Goal: Transaction & Acquisition: Purchase product/service

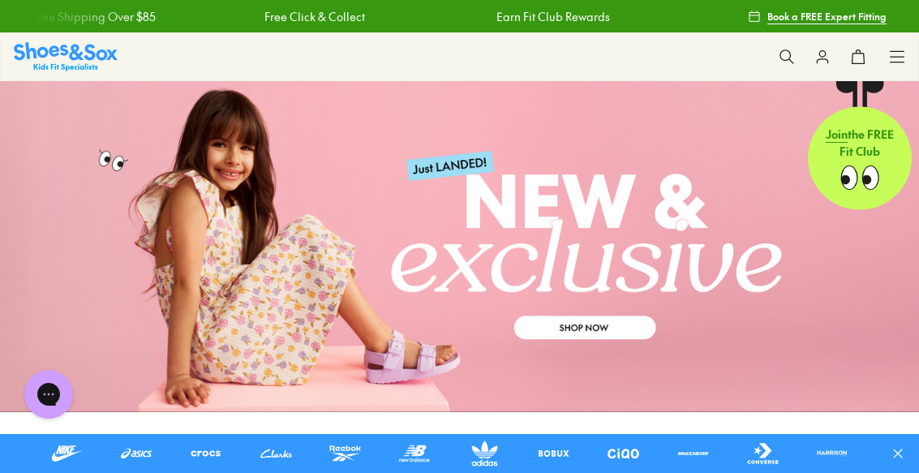
click at [892, 61] on icon at bounding box center [897, 57] width 16 height 16
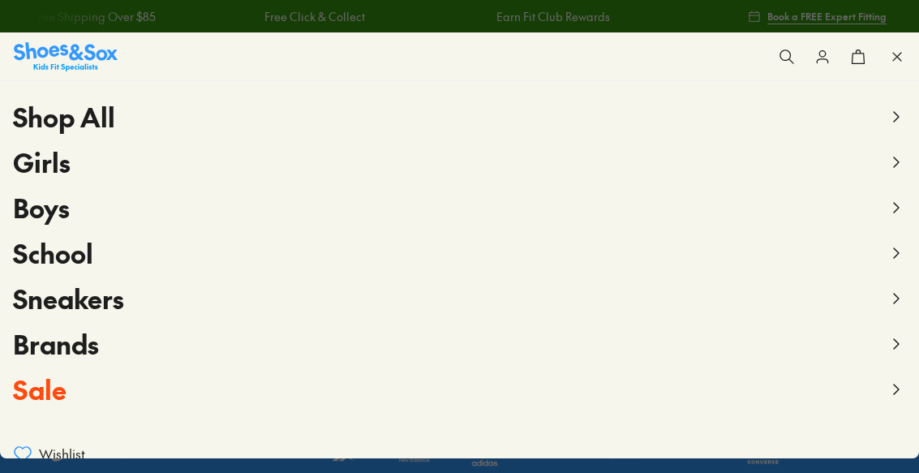
click at [892, 342] on icon at bounding box center [896, 343] width 19 height 19
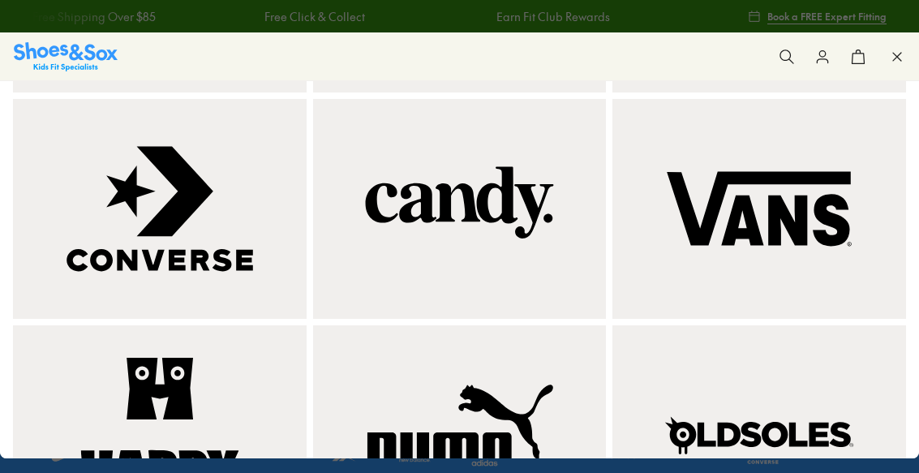
scroll to position [1009, 0]
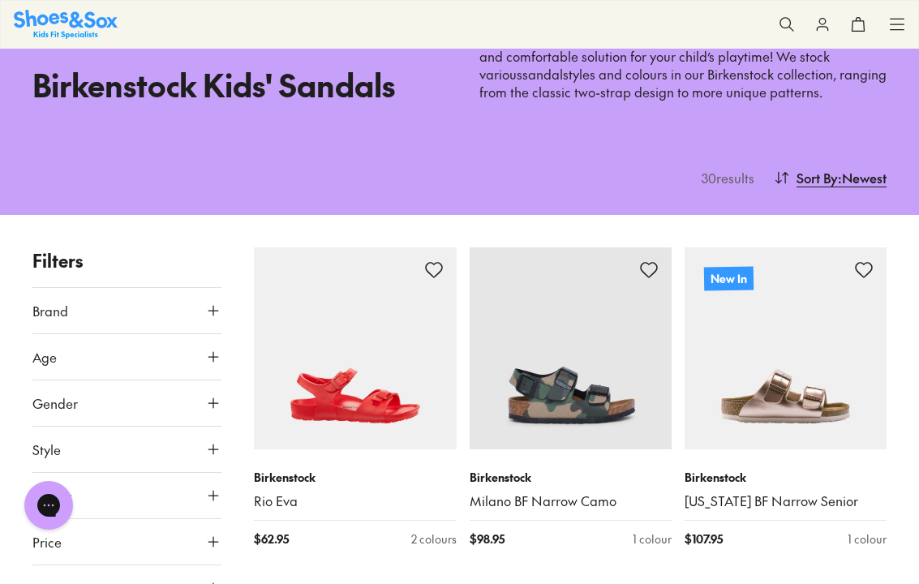
scroll to position [106, 0]
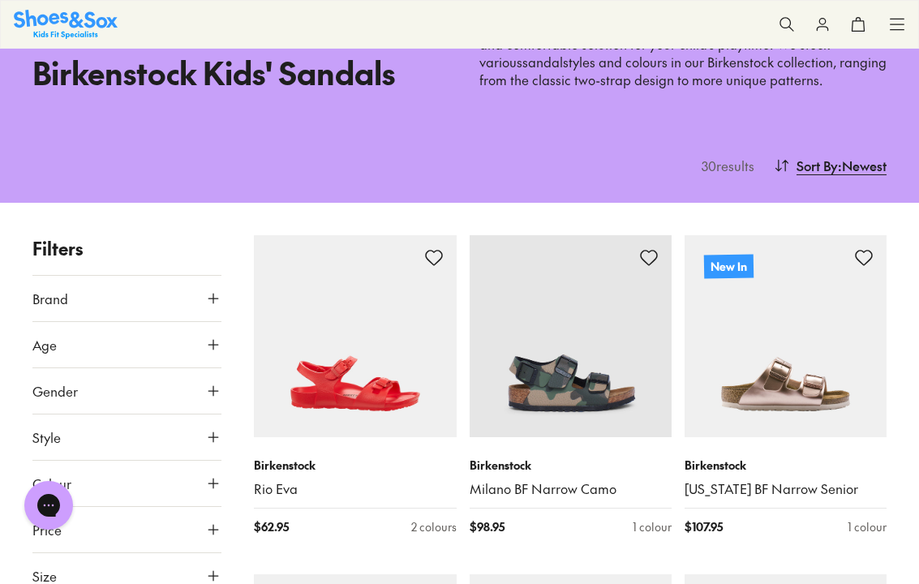
click at [208, 388] on icon at bounding box center [213, 391] width 16 height 16
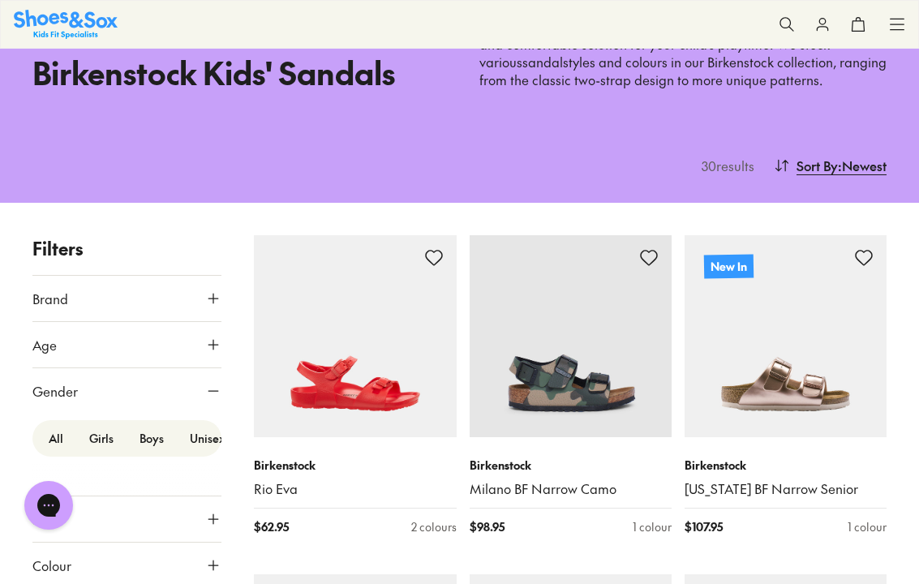
click at [210, 390] on icon at bounding box center [213, 391] width 16 height 16
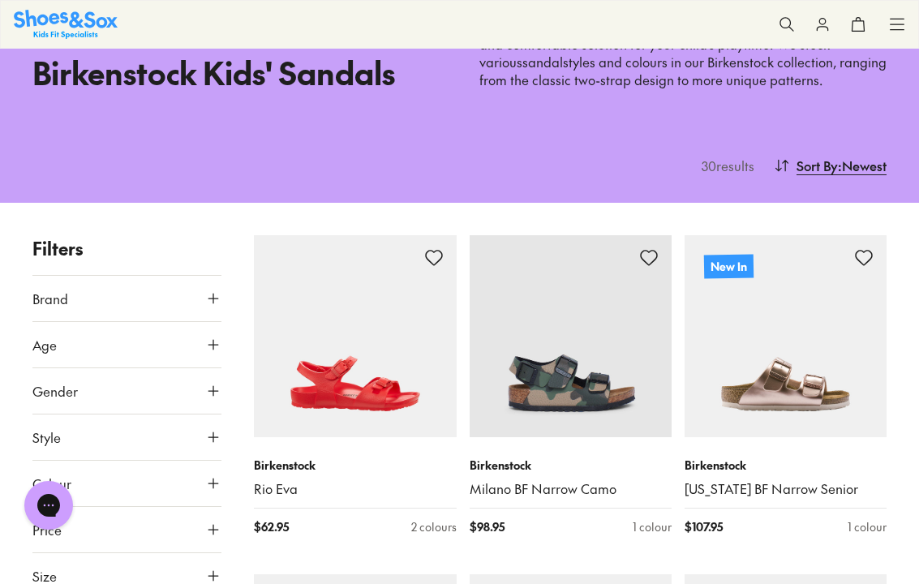
click at [207, 339] on icon at bounding box center [213, 345] width 16 height 16
click at [209, 347] on icon at bounding box center [213, 345] width 16 height 16
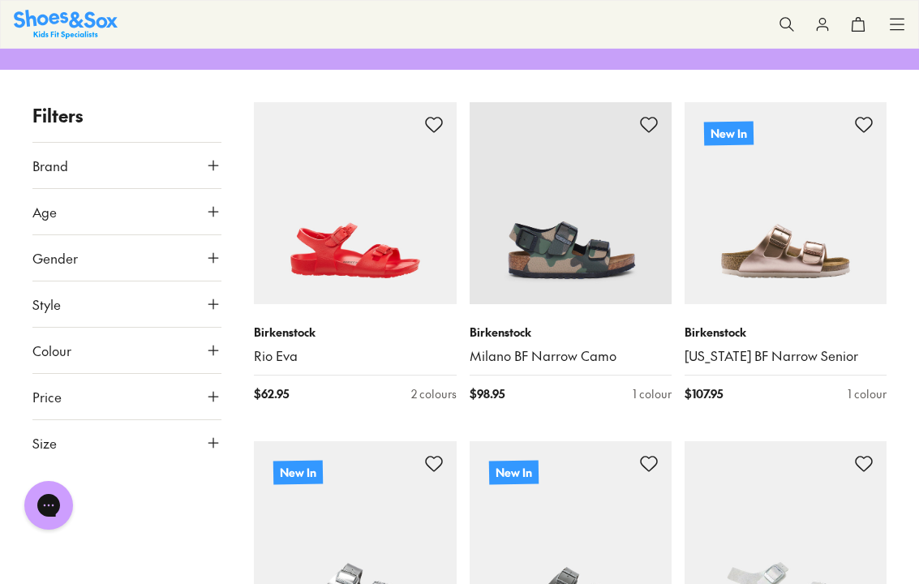
scroll to position [245, 0]
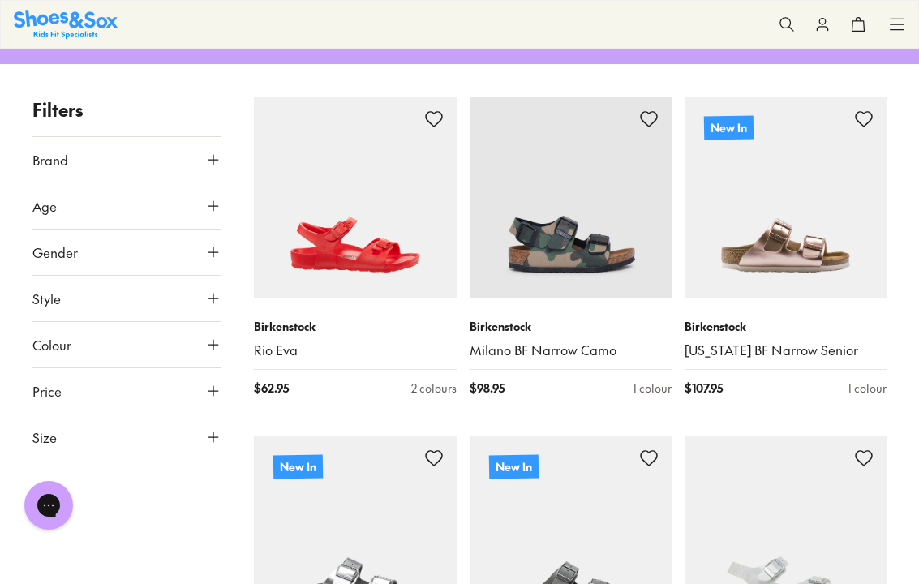
click at [211, 433] on icon at bounding box center [213, 437] width 16 height 16
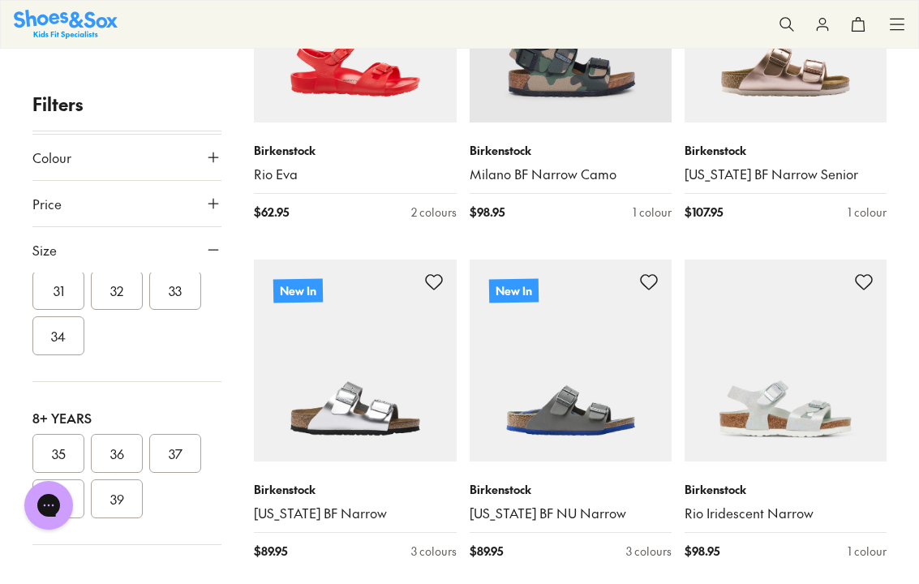
scroll to position [182, 0]
click at [293, 355] on img at bounding box center [355, 361] width 202 height 202
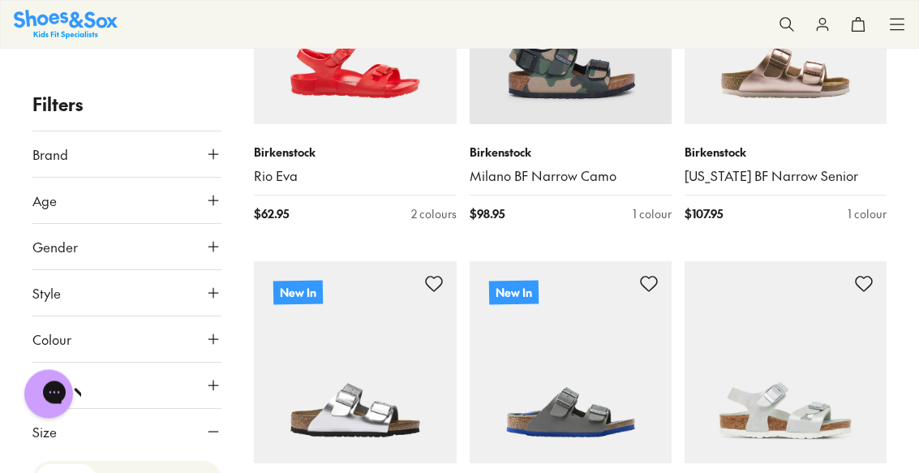
scroll to position [149, 0]
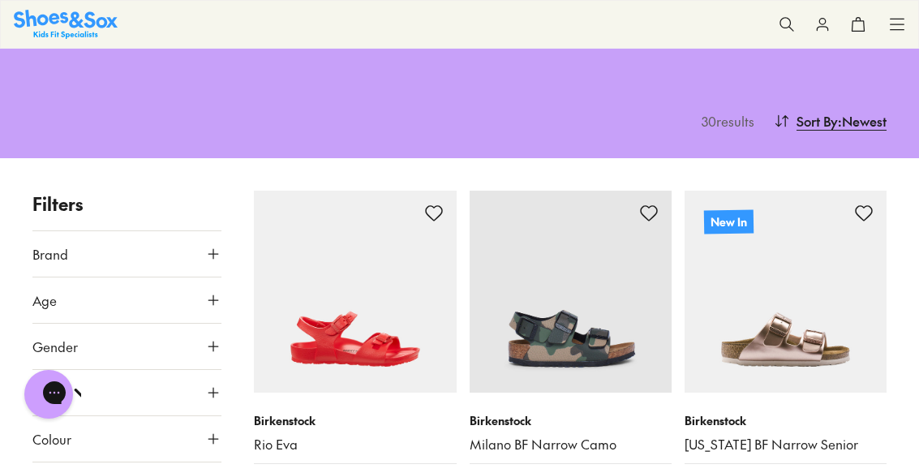
type input "***"
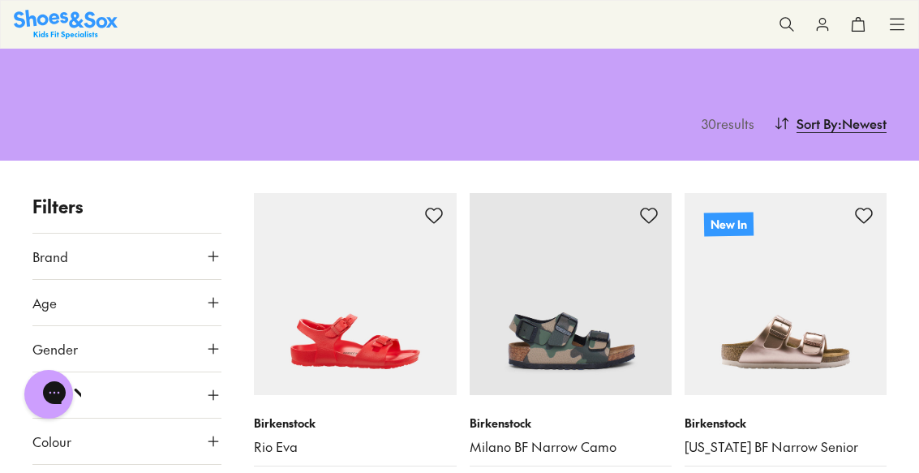
scroll to position [0, 0]
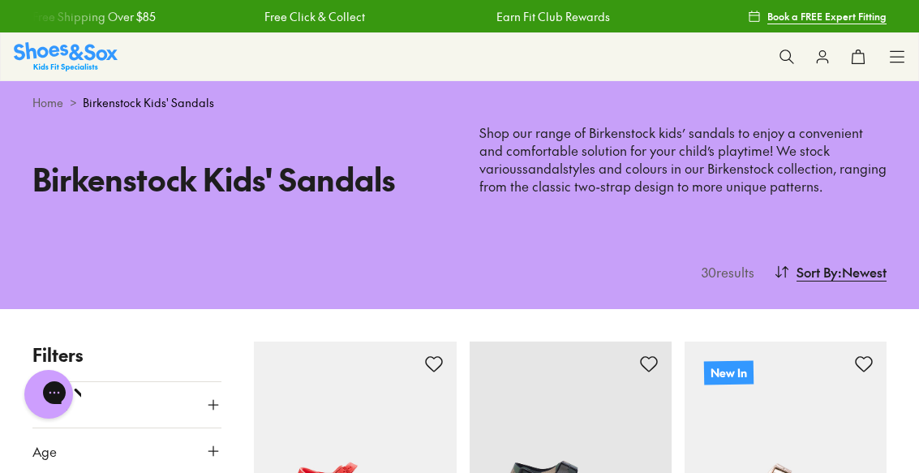
click at [885, 56] on div "Shop All Shop All Shop All New Arrivals Up to 40% Off Sale Online Only Best Sel…" at bounding box center [459, 56] width 919 height 49
click at [896, 64] on icon at bounding box center [897, 57] width 16 height 16
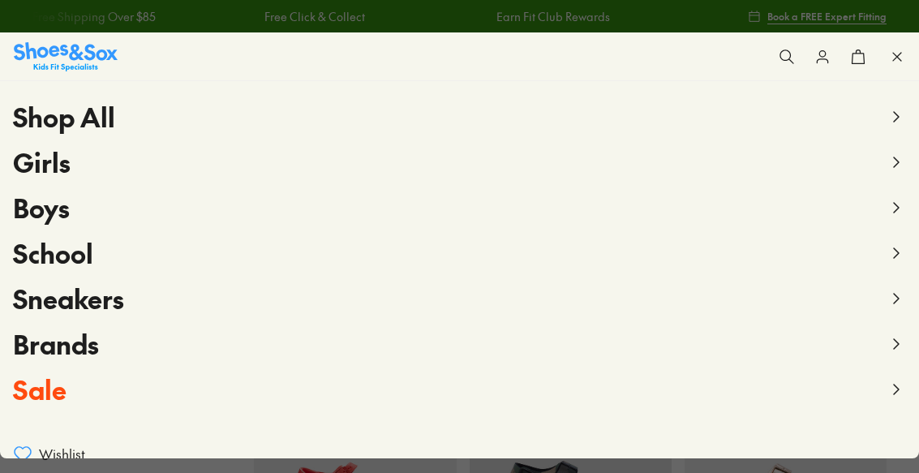
click at [894, 61] on icon at bounding box center [897, 57] width 16 height 16
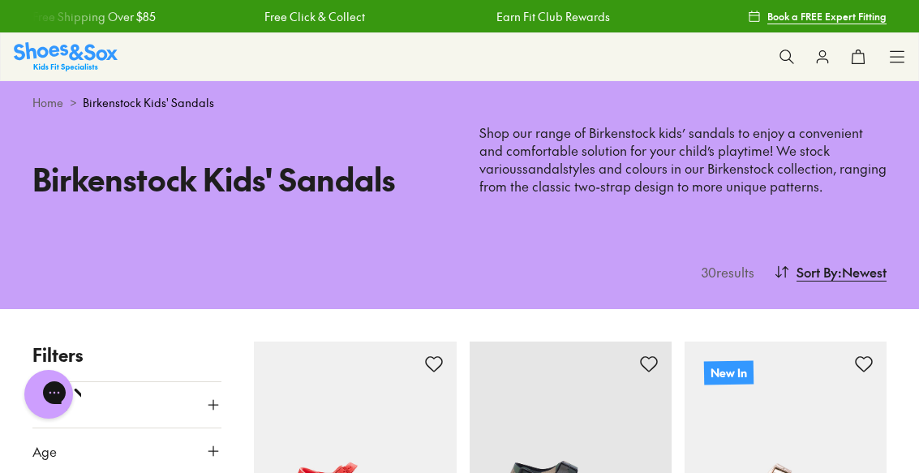
click at [895, 53] on icon at bounding box center [897, 57] width 16 height 16
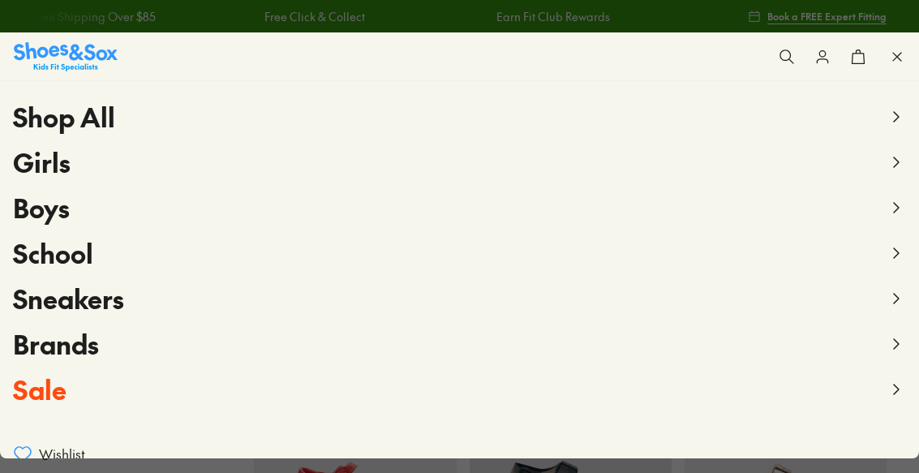
click at [51, 214] on span "Boys" at bounding box center [41, 207] width 57 height 37
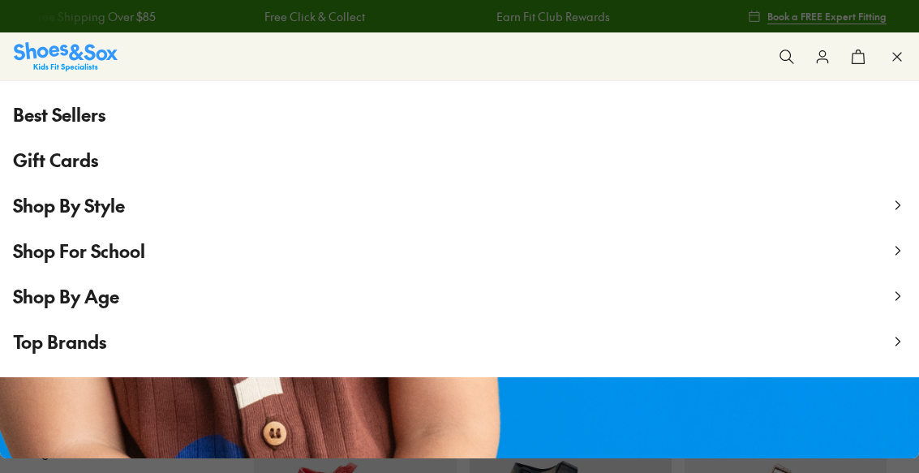
scroll to position [196, 0]
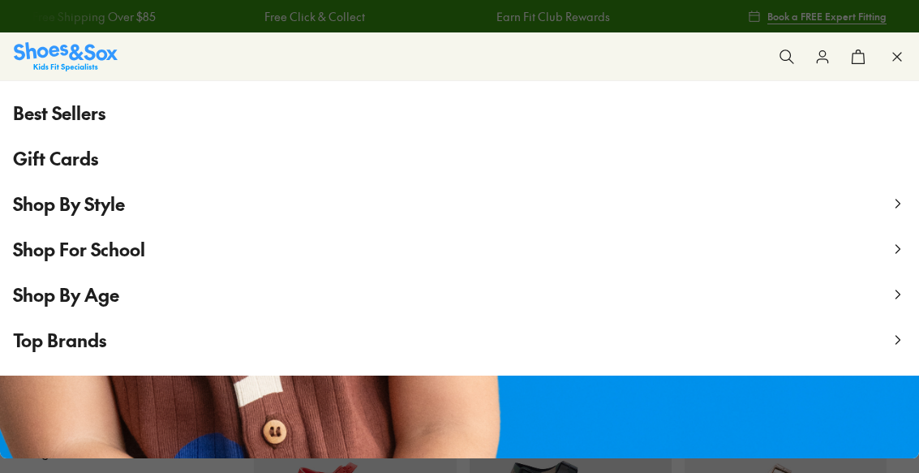
click at [92, 300] on span "Shop By Age" at bounding box center [66, 294] width 106 height 24
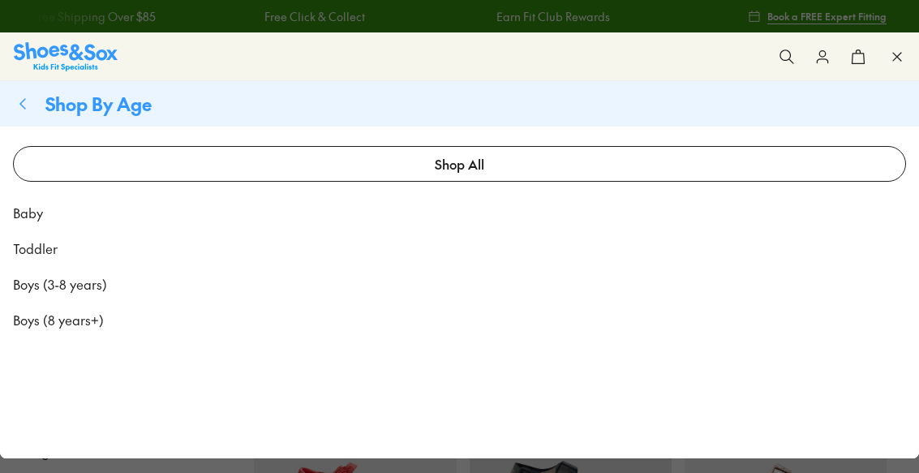
click at [62, 327] on span "Boys (8 years+)" at bounding box center [58, 319] width 91 height 19
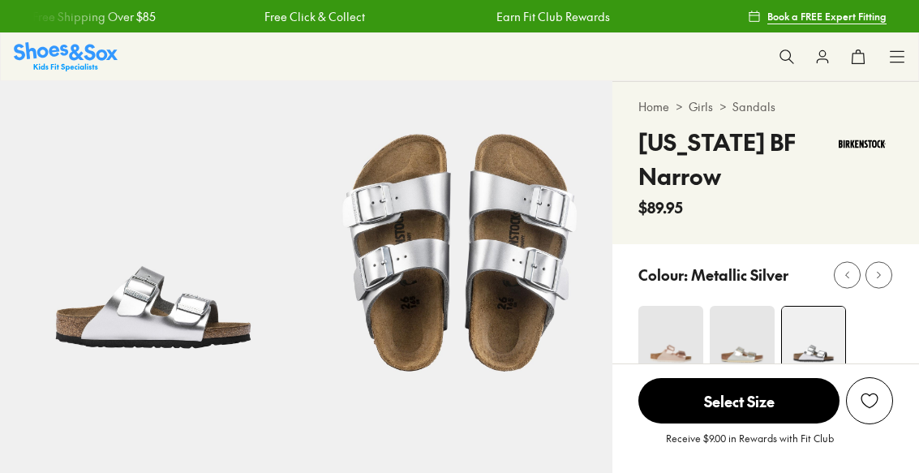
select select "*"
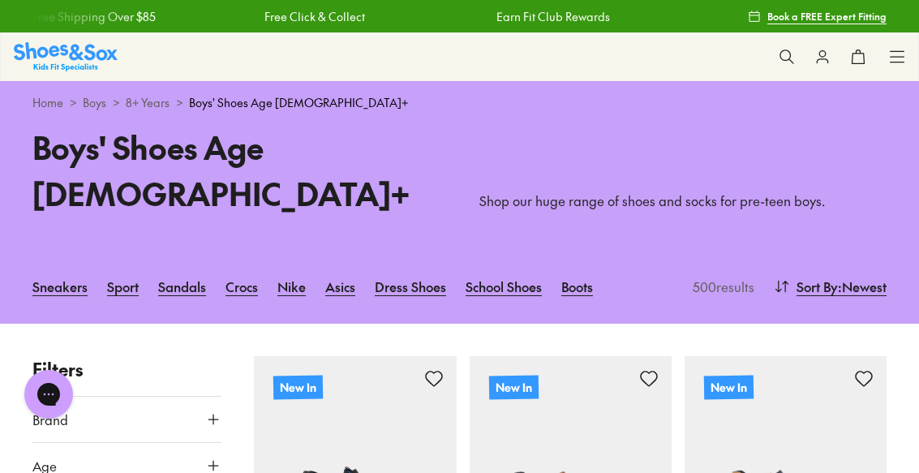
click at [295, 269] on link "Nike" at bounding box center [292, 287] width 28 height 36
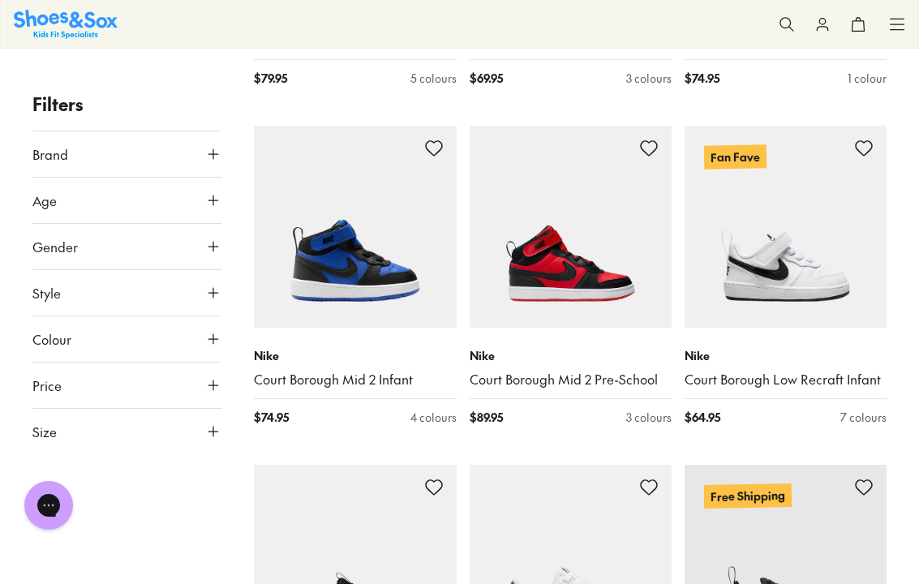
scroll to position [2629, 0]
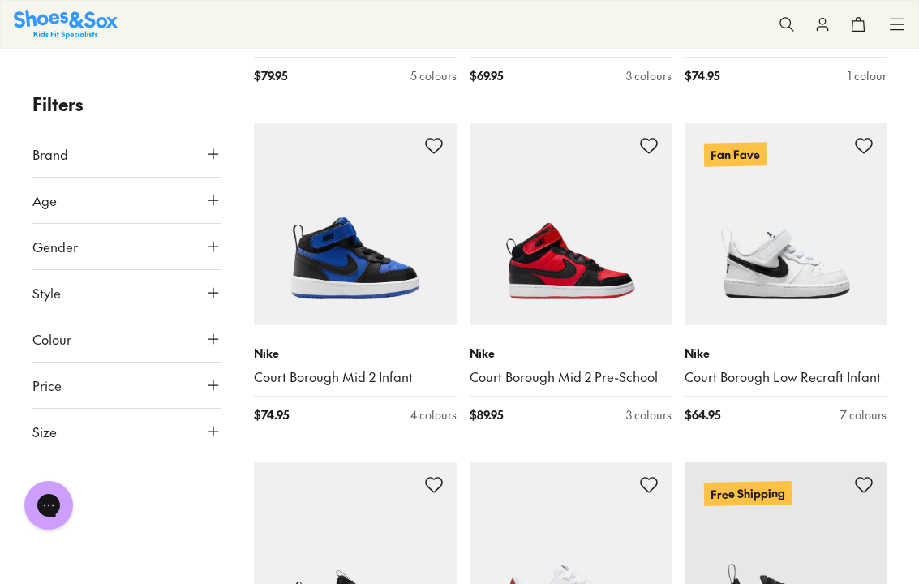
click at [206, 432] on icon at bounding box center [213, 432] width 16 height 16
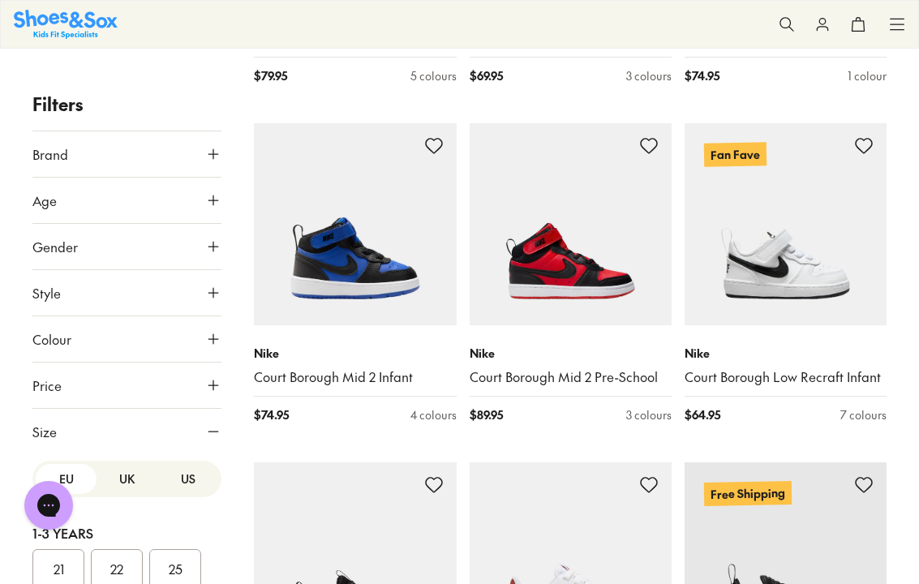
scroll to position [0, 0]
click at [127, 472] on button "UK" at bounding box center [127, 479] width 61 height 30
click at [190, 472] on button "US" at bounding box center [187, 479] width 61 height 30
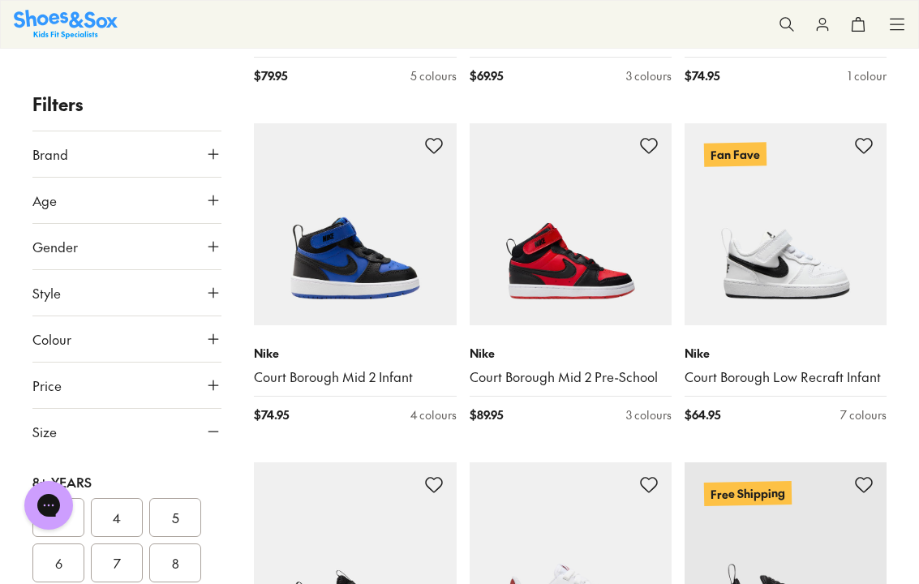
scroll to position [495, 0]
click at [119, 472] on button "7" at bounding box center [117, 563] width 52 height 39
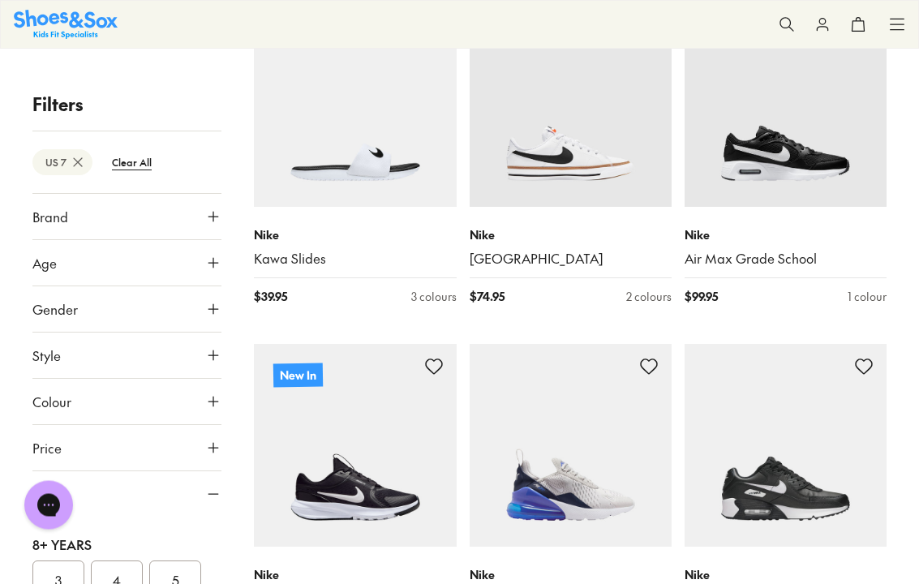
scroll to position [2125, 0]
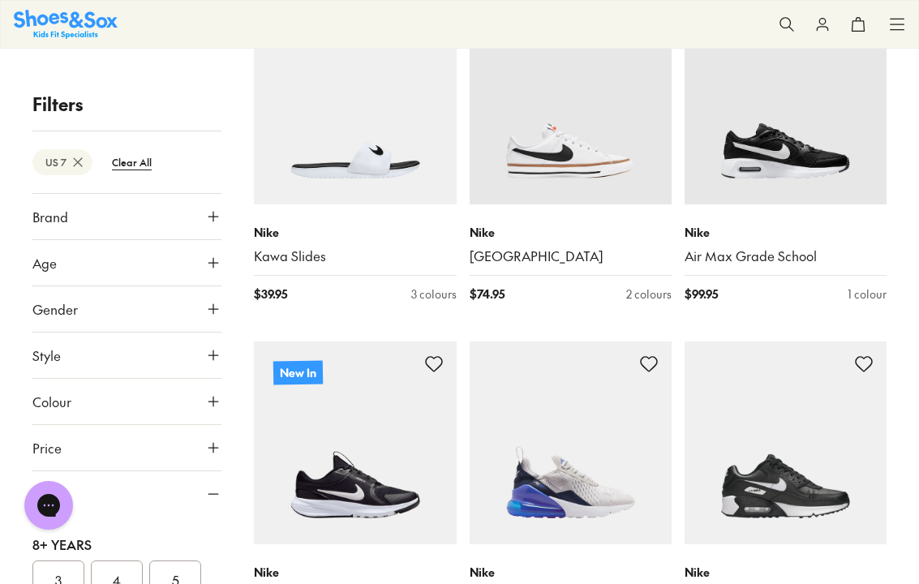
click at [559, 248] on link "[GEOGRAPHIC_DATA]" at bounding box center [571, 257] width 202 height 18
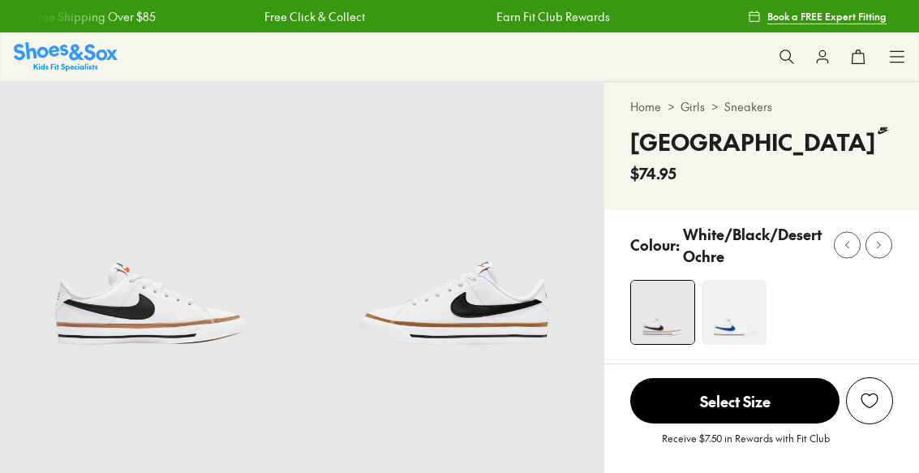
select select "*"
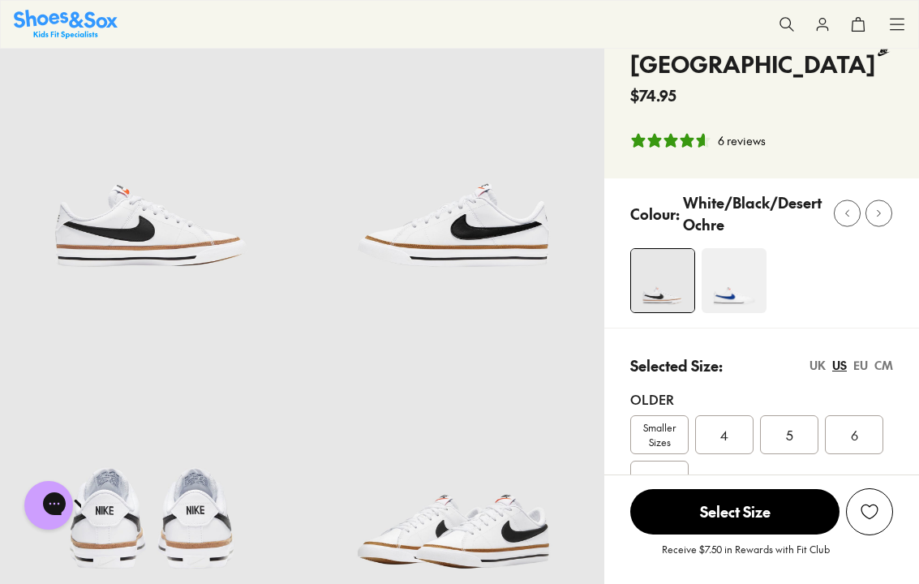
click at [290, 354] on img at bounding box center [151, 457] width 303 height 303
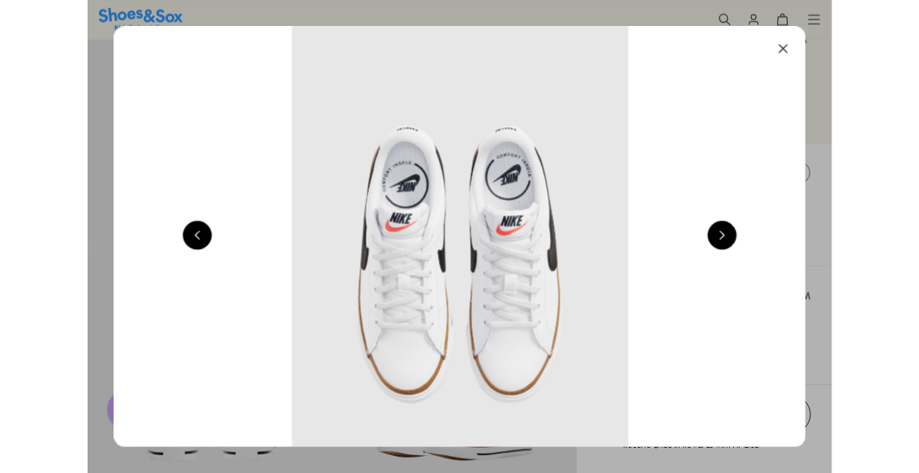
scroll to position [0, 2564]
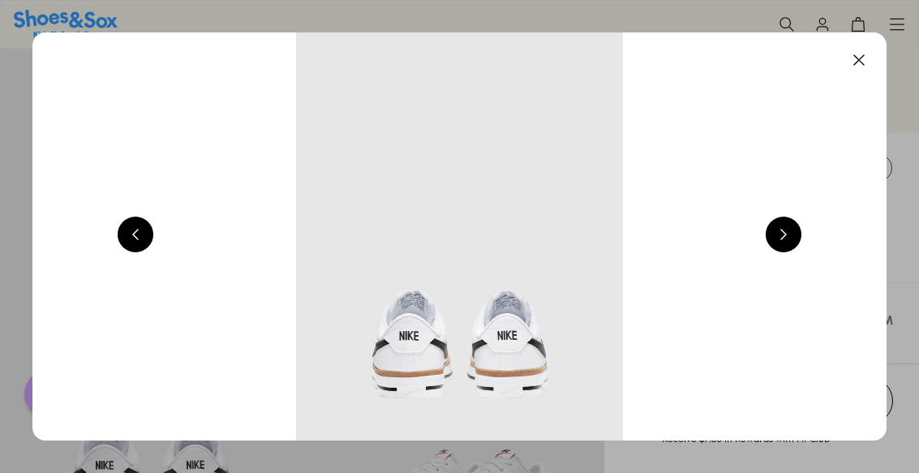
click at [856, 63] on button at bounding box center [860, 60] width 36 height 36
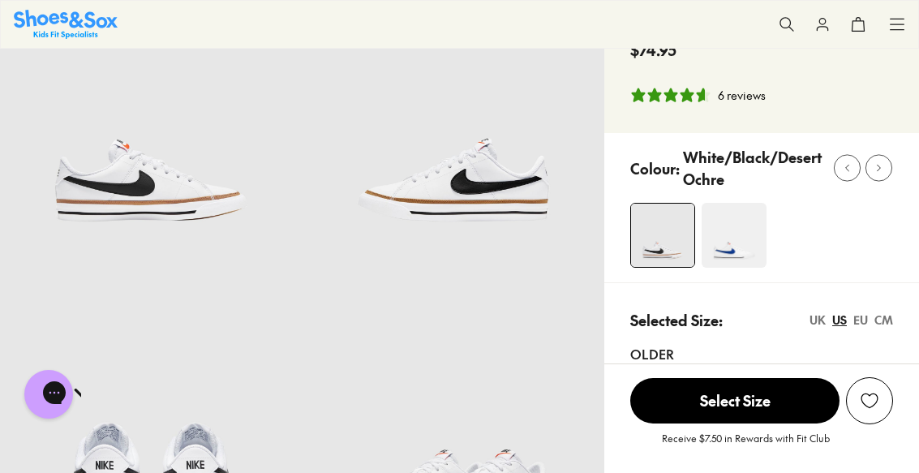
click at [740, 268] on img at bounding box center [734, 235] width 65 height 65
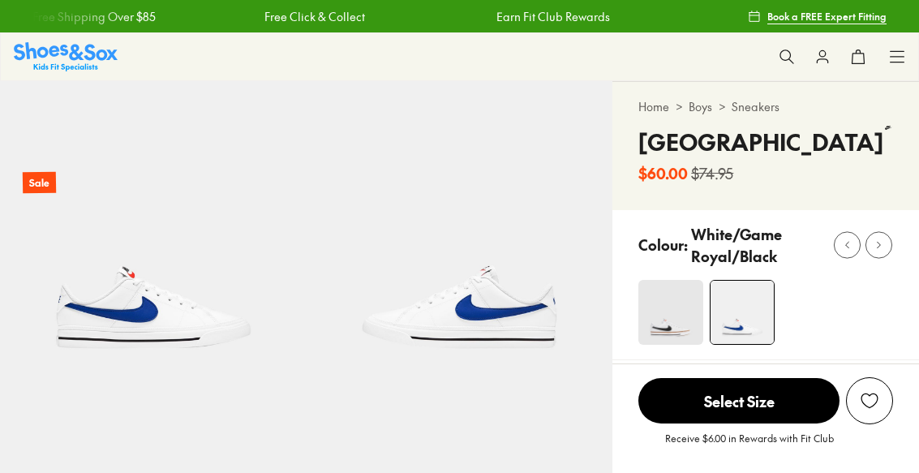
select select "*"
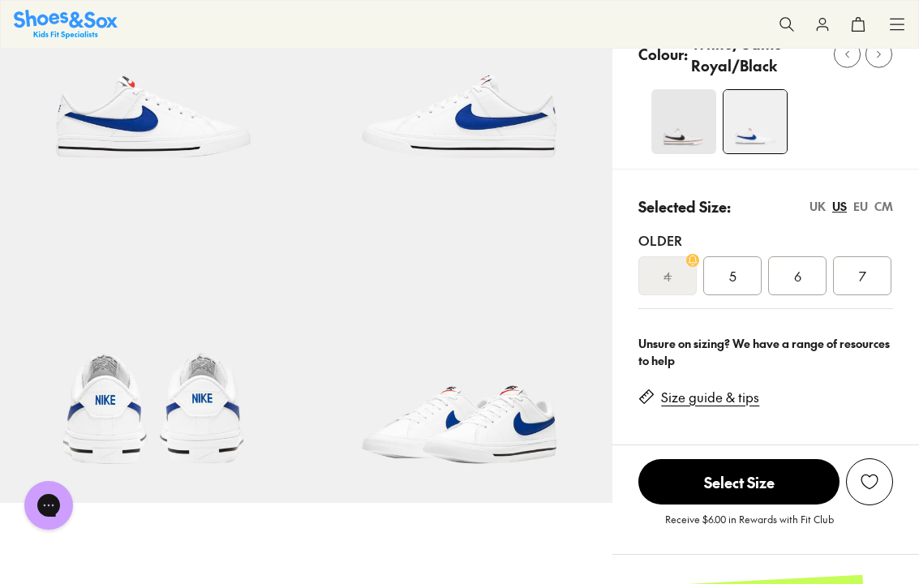
scroll to position [192, 0]
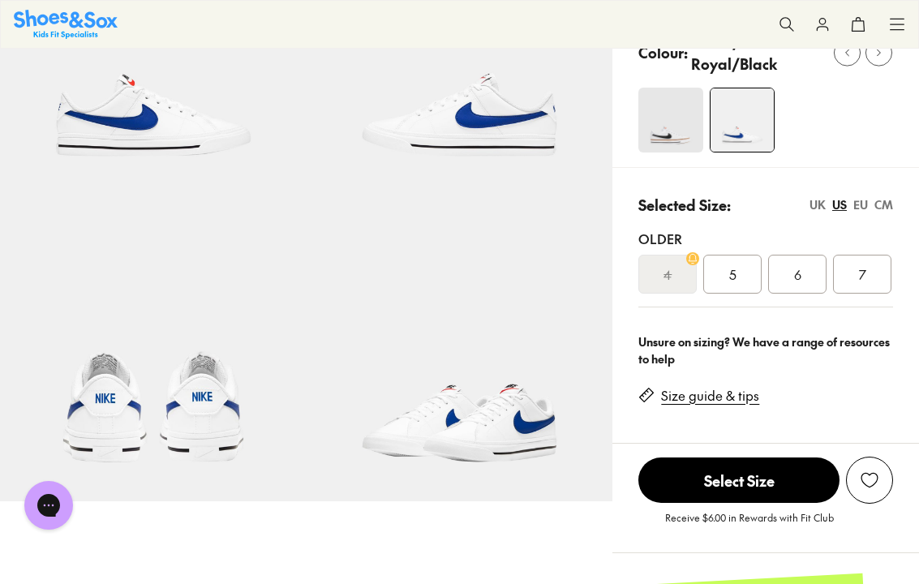
click at [870, 294] on div "7" at bounding box center [862, 274] width 58 height 39
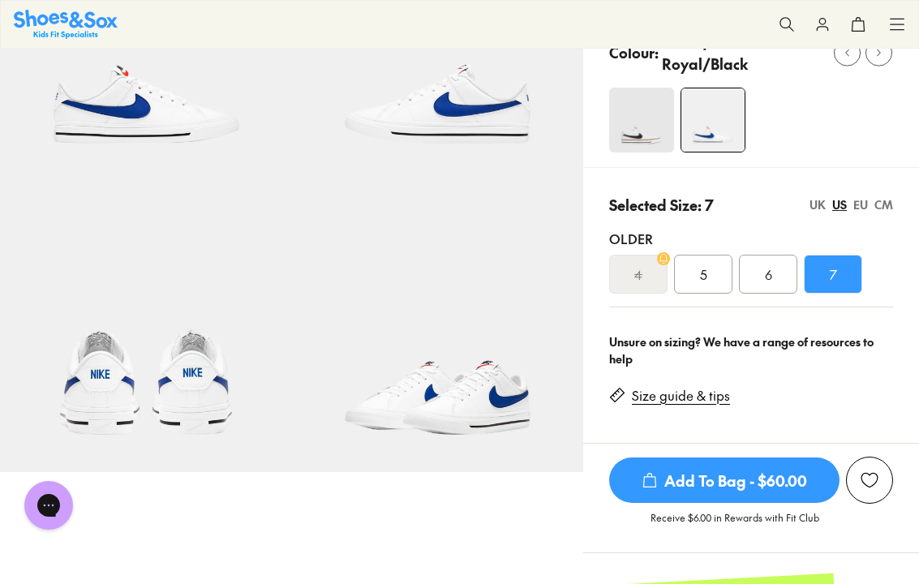
click at [730, 472] on span "Add To Bag - $60.00" at bounding box center [724, 480] width 230 height 45
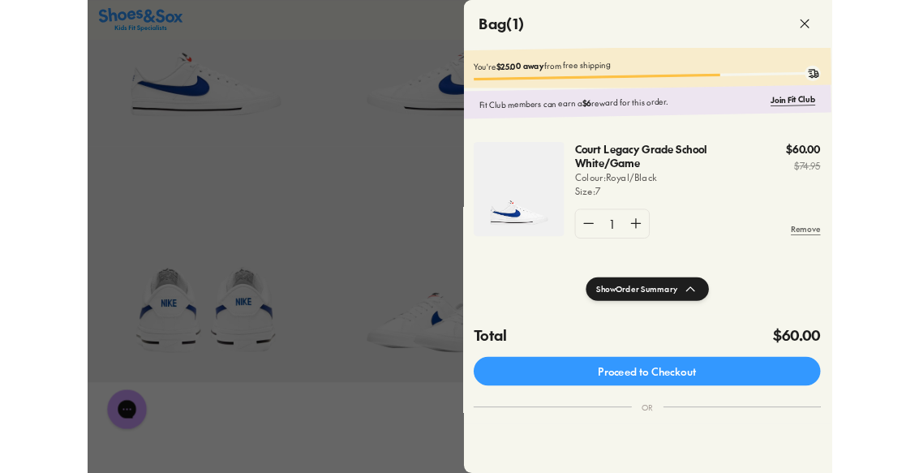
scroll to position [0, 1]
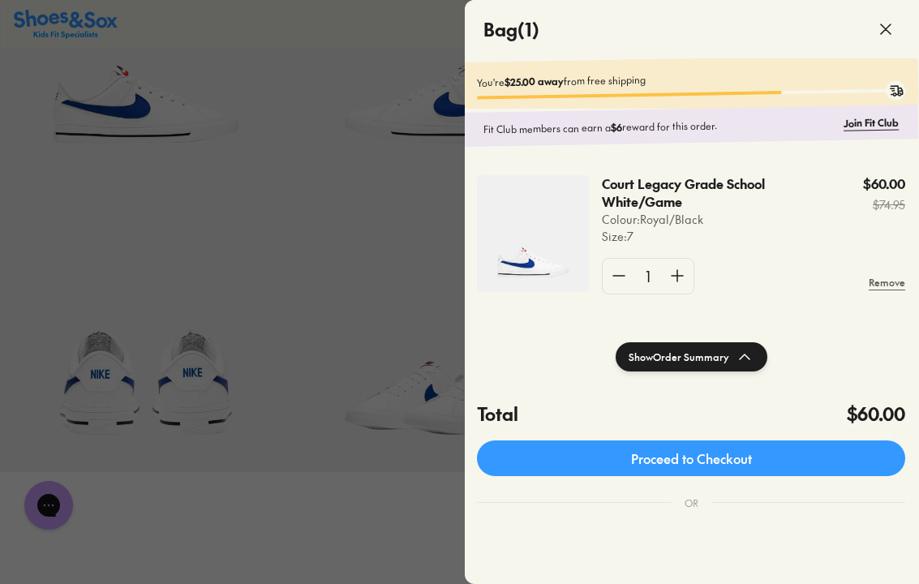
click at [748, 454] on link "Proceed to Checkout" at bounding box center [691, 459] width 428 height 36
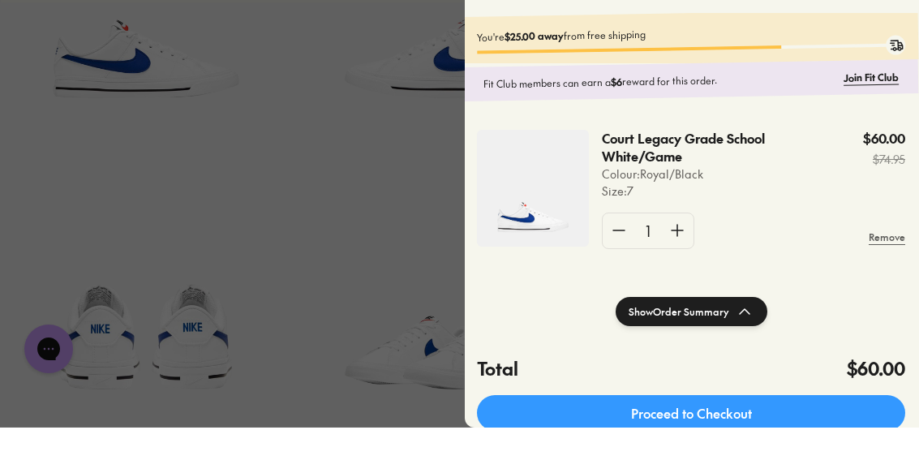
scroll to position [238, 0]
